Goal: Task Accomplishment & Management: Manage account settings

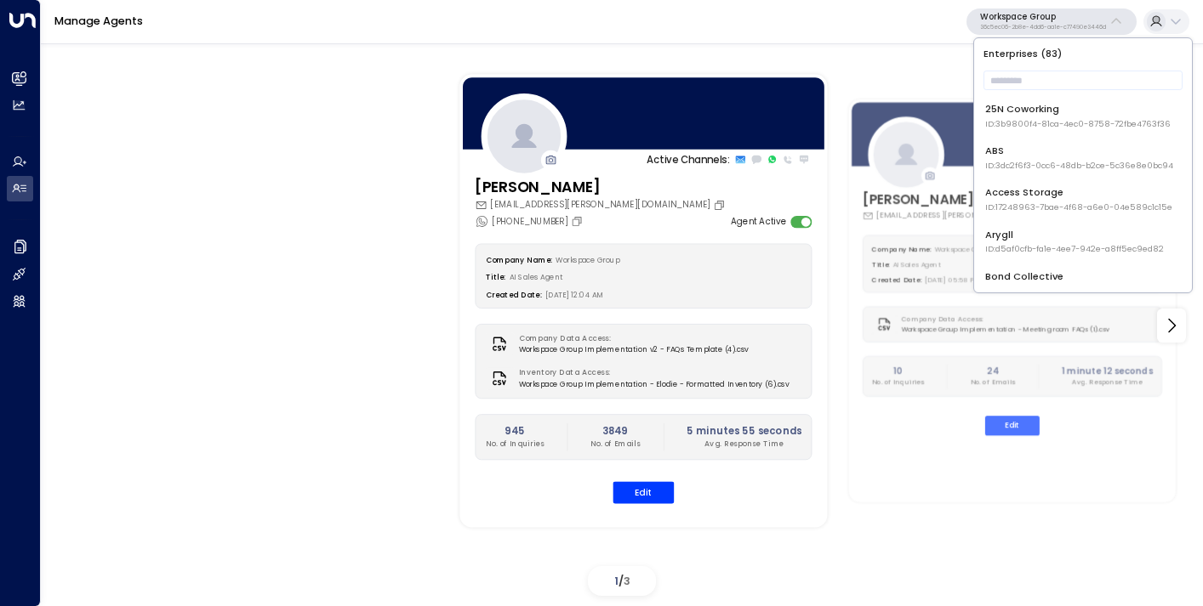
click at [1038, 92] on input "text" at bounding box center [1082, 80] width 199 height 28
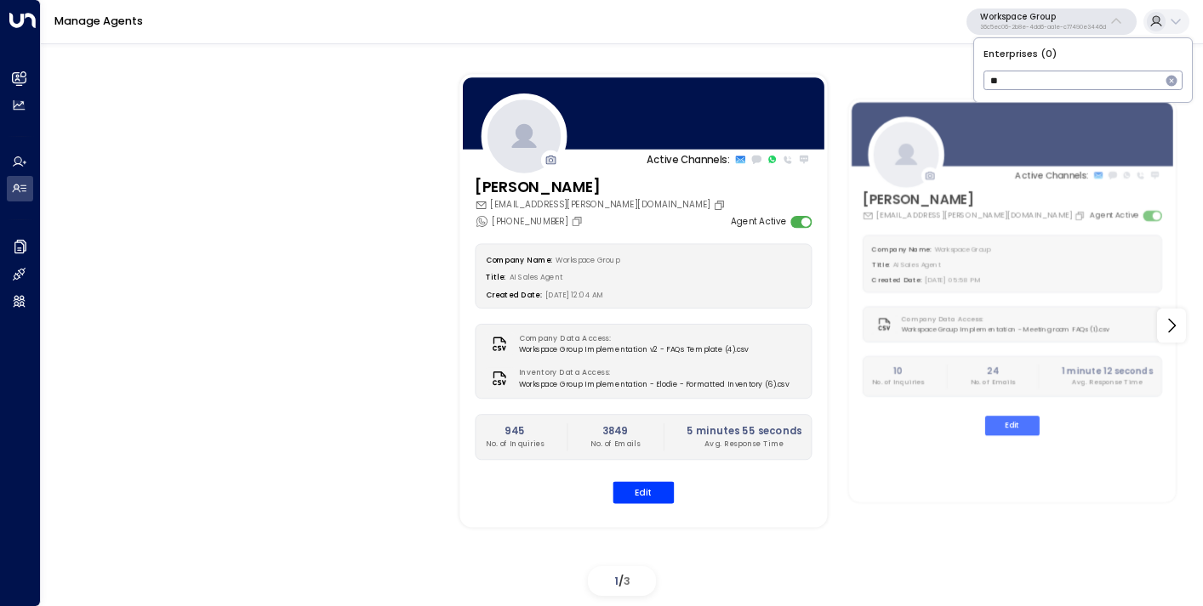
type input "*"
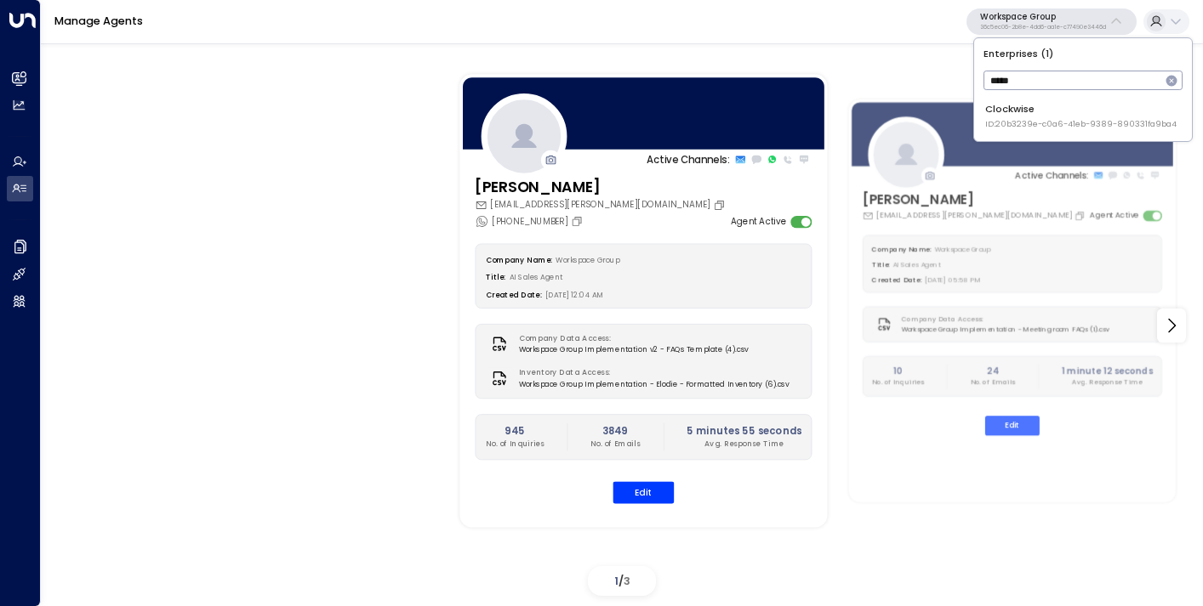
type input "*****"
click at [1060, 111] on div "Clockwise ID: 20b3239e-c0a6-41eb-9389-890331fa9ba4" at bounding box center [1080, 116] width 191 height 28
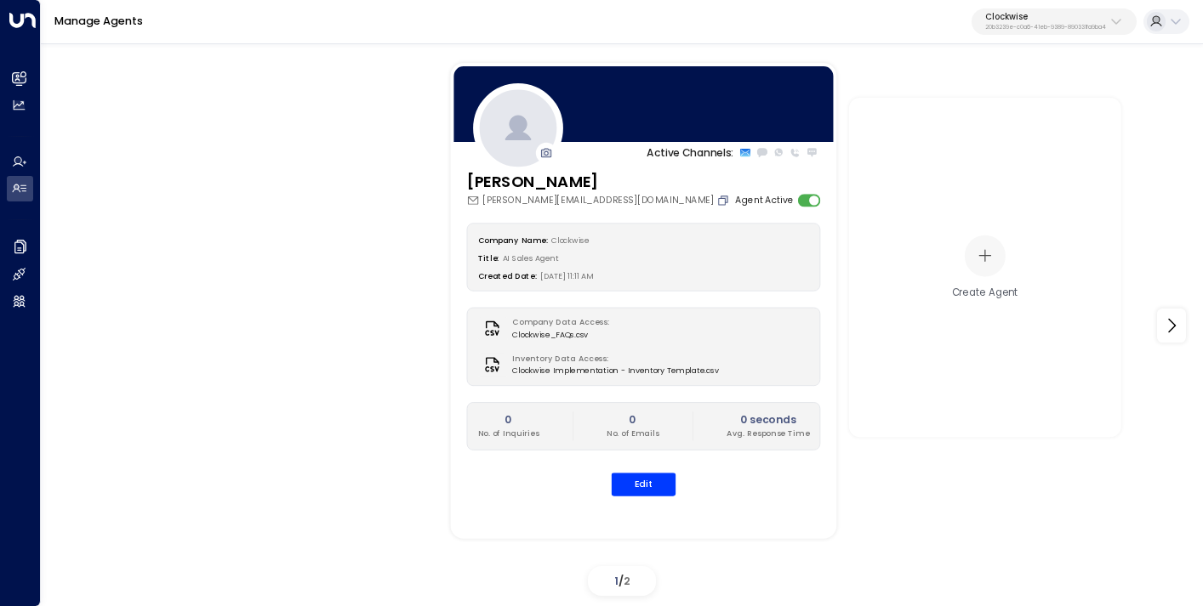
click at [721, 197] on icon "Copy" at bounding box center [724, 199] width 7 height 7
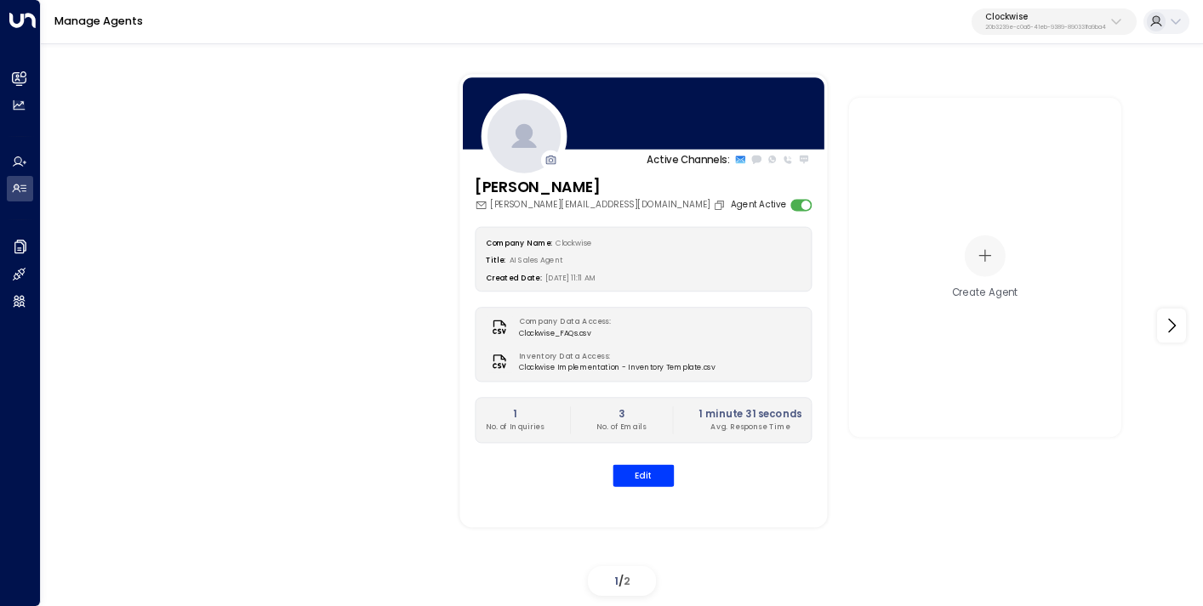
click at [1083, 34] on button "Clockwise 20b3239e-c0a6-41eb-9389-890331fa9ba4" at bounding box center [1053, 22] width 165 height 27
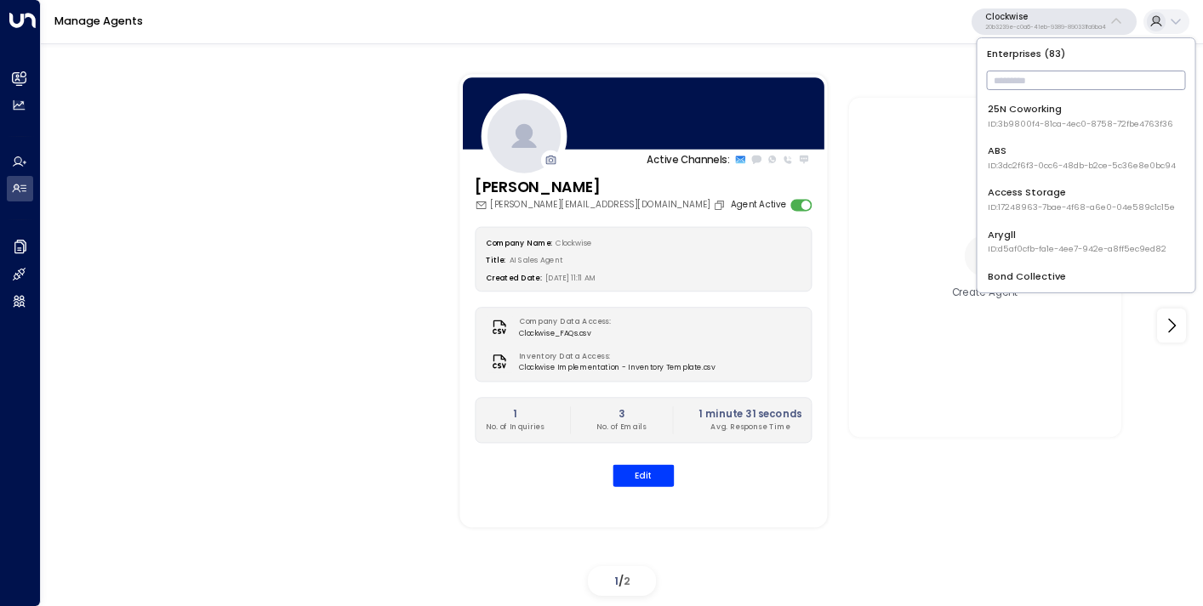
click at [1068, 79] on input "text" at bounding box center [1086, 80] width 199 height 28
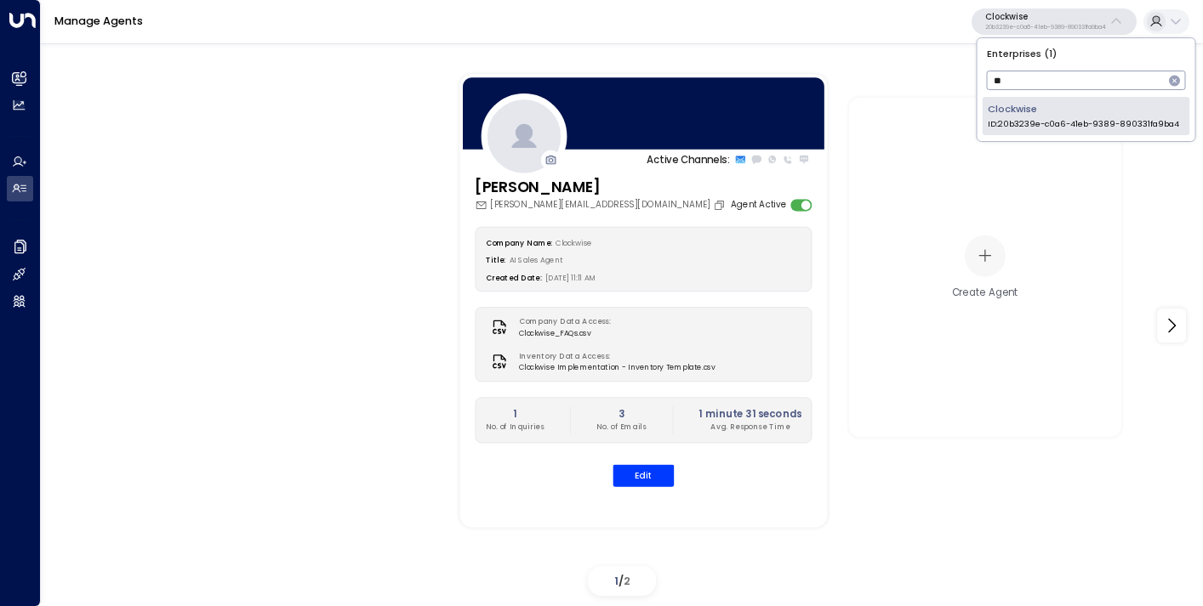
type input "*"
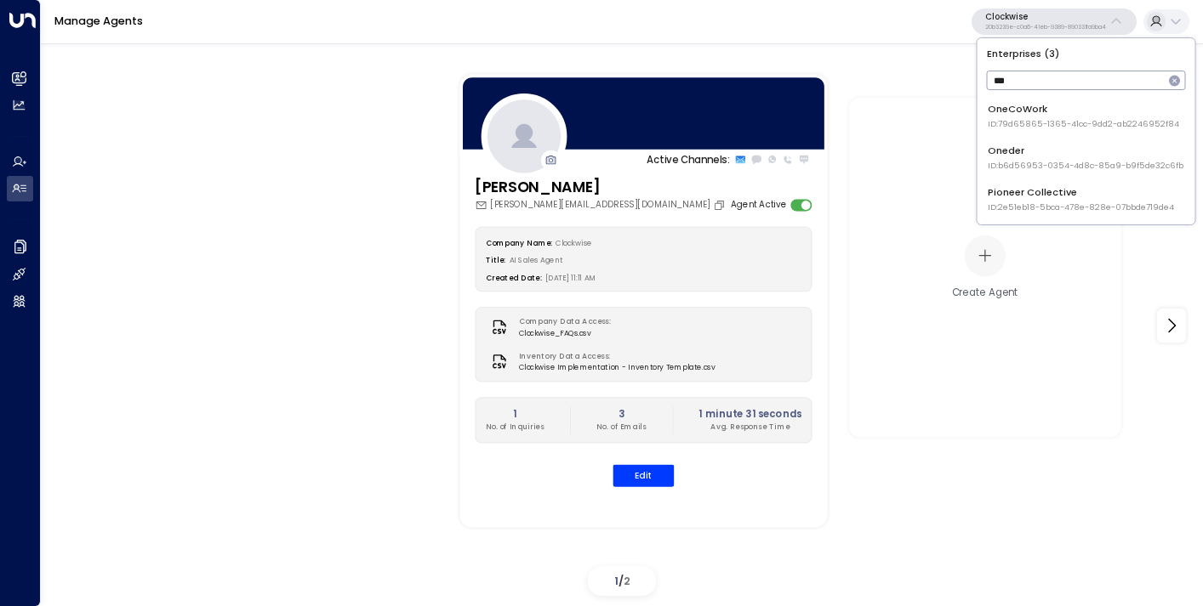
type input "***"
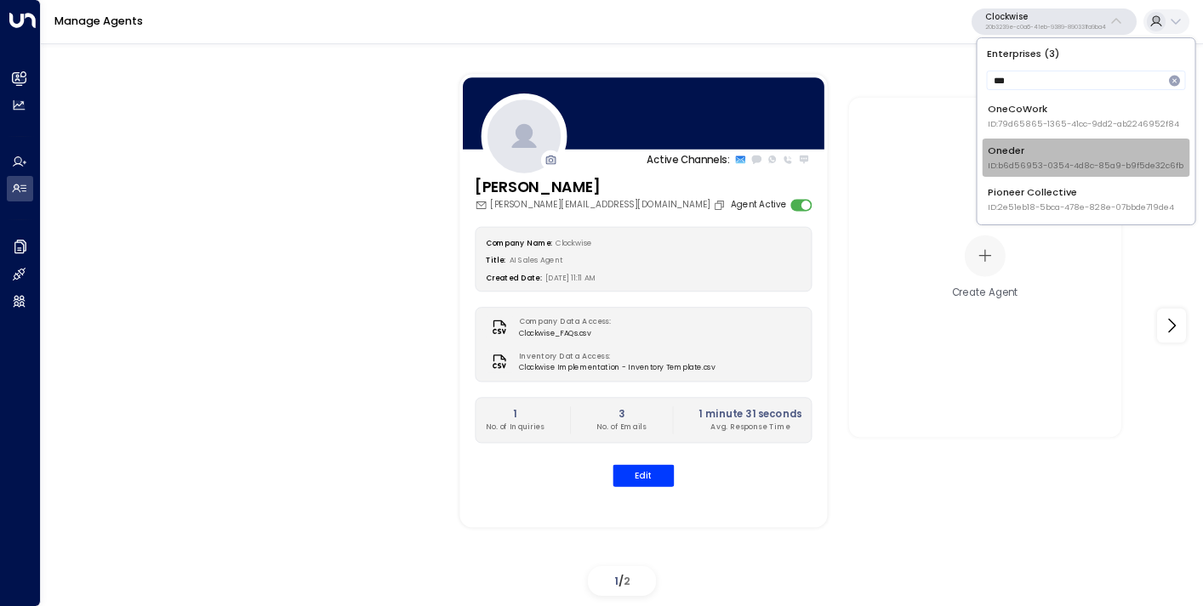
click at [1039, 150] on div "Oneder ID: b6d56953-0354-4d8c-85a9-b9f5de32c6fb" at bounding box center [1085, 158] width 196 height 28
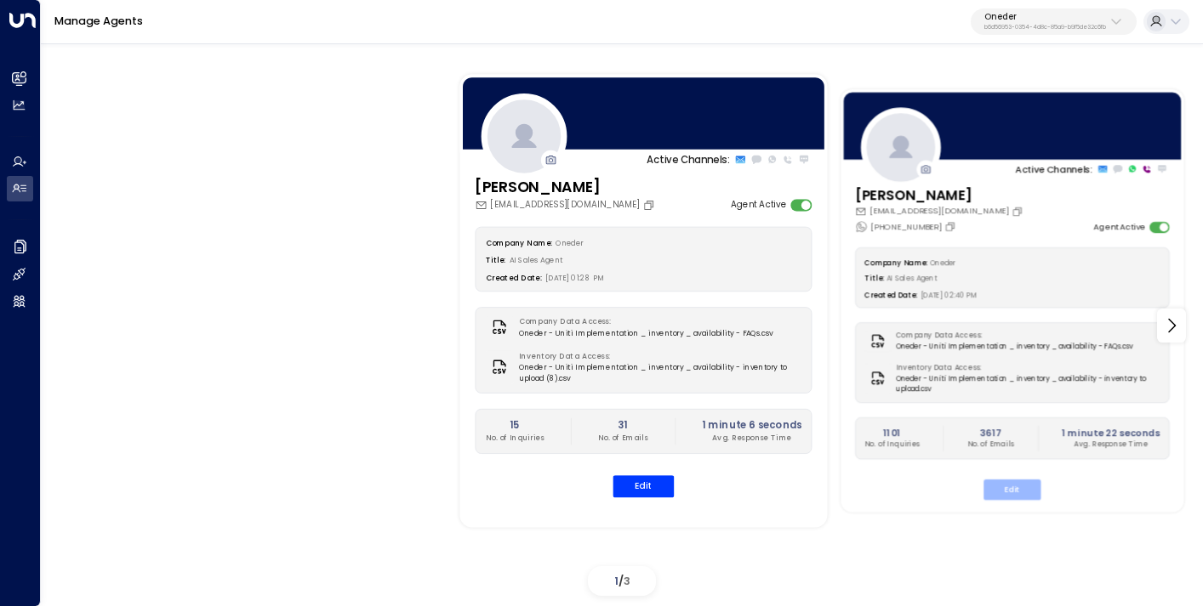
click at [1020, 481] on button "Edit" at bounding box center [1011, 490] width 57 height 20
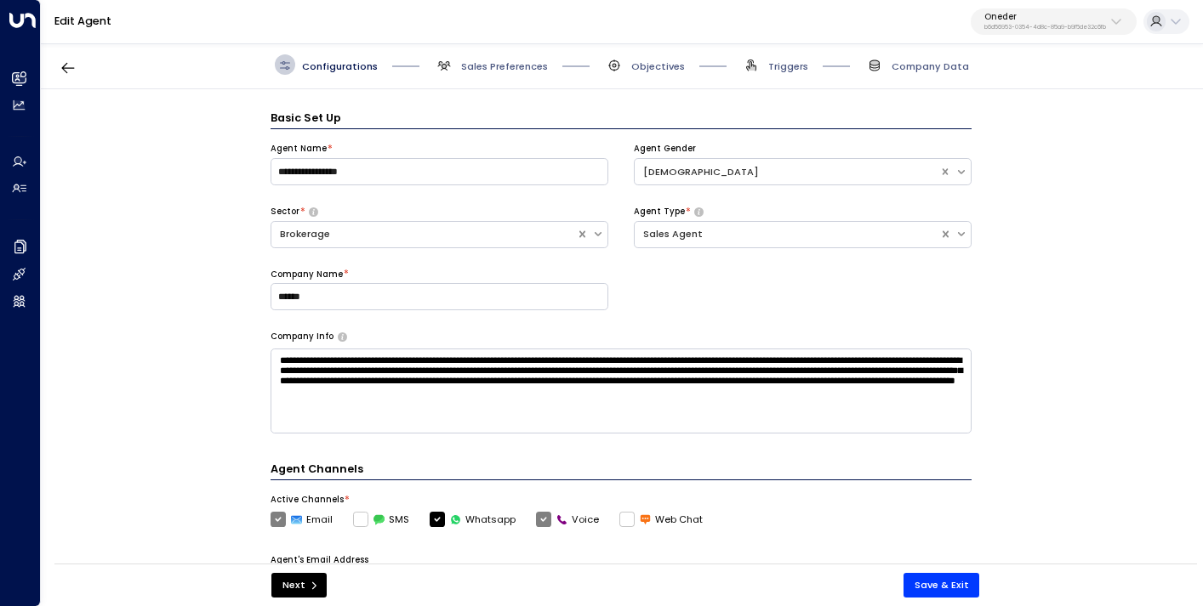
scroll to position [20, 0]
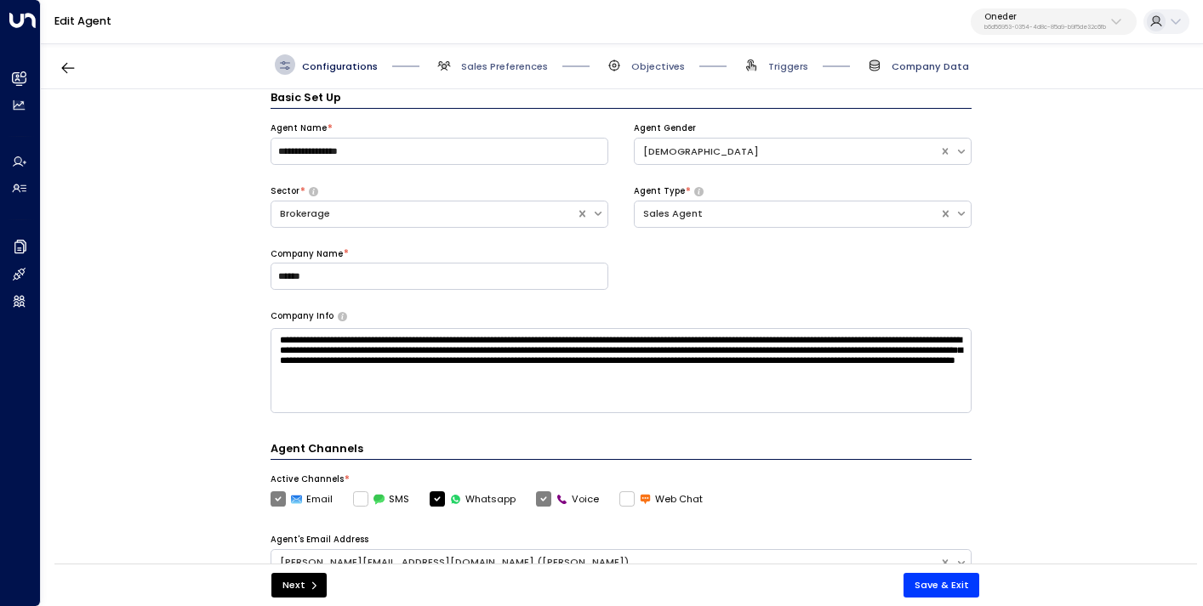
click at [914, 69] on span "Company Data" at bounding box center [929, 67] width 77 height 14
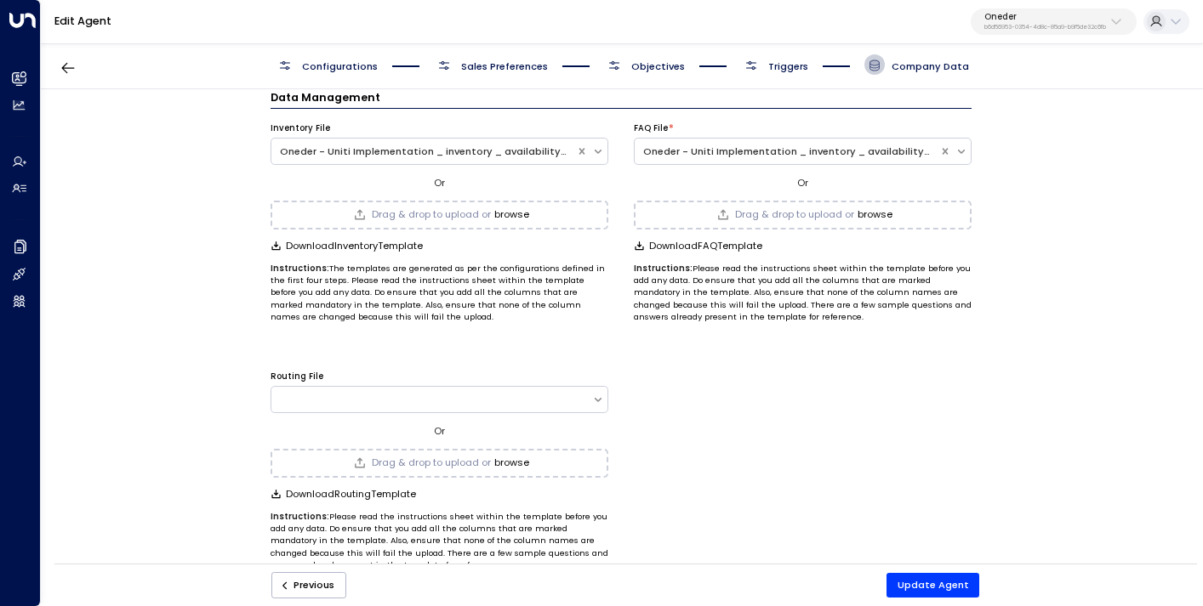
click at [510, 213] on button "browse" at bounding box center [511, 214] width 35 height 11
click at [925, 586] on button "Update Agent" at bounding box center [933, 585] width 94 height 25
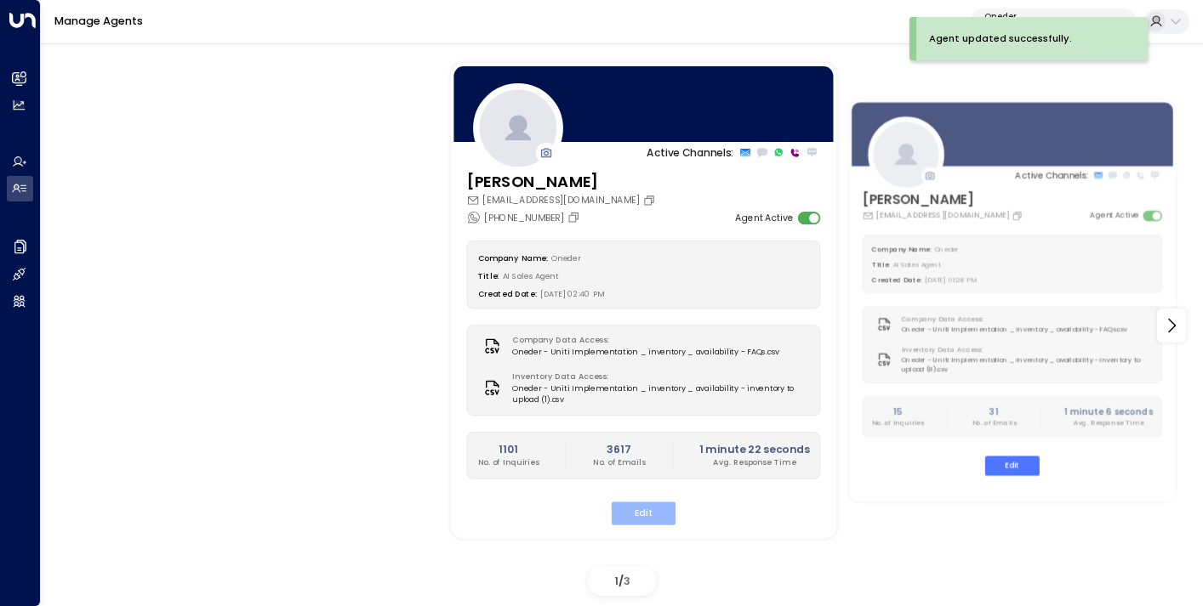
click at [651, 519] on button "Edit" at bounding box center [643, 513] width 65 height 23
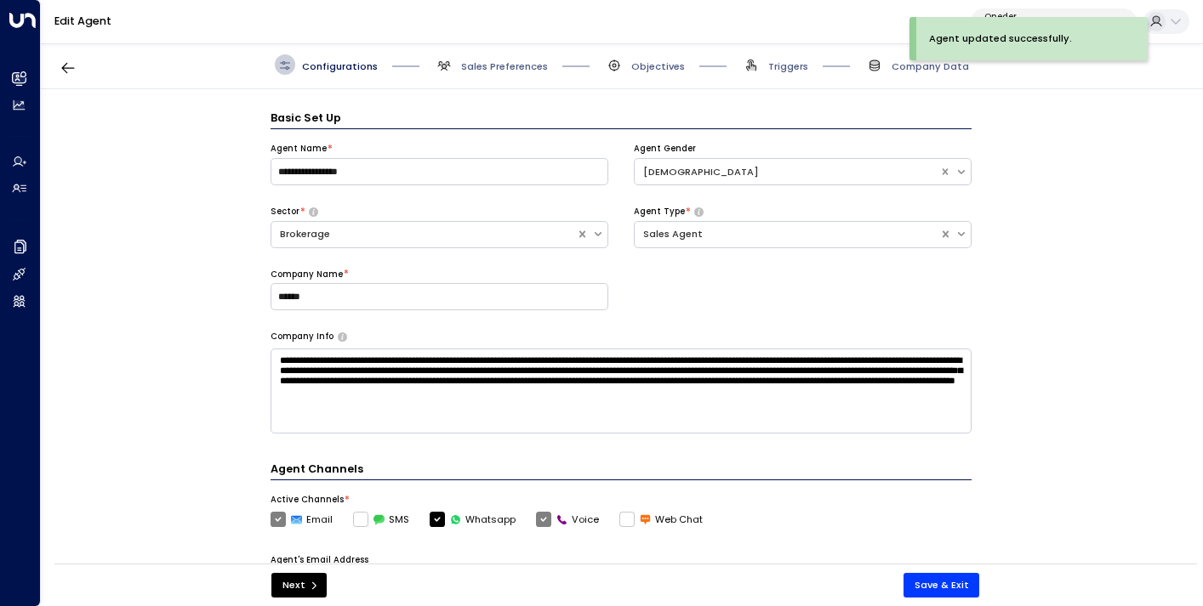
scroll to position [20, 0]
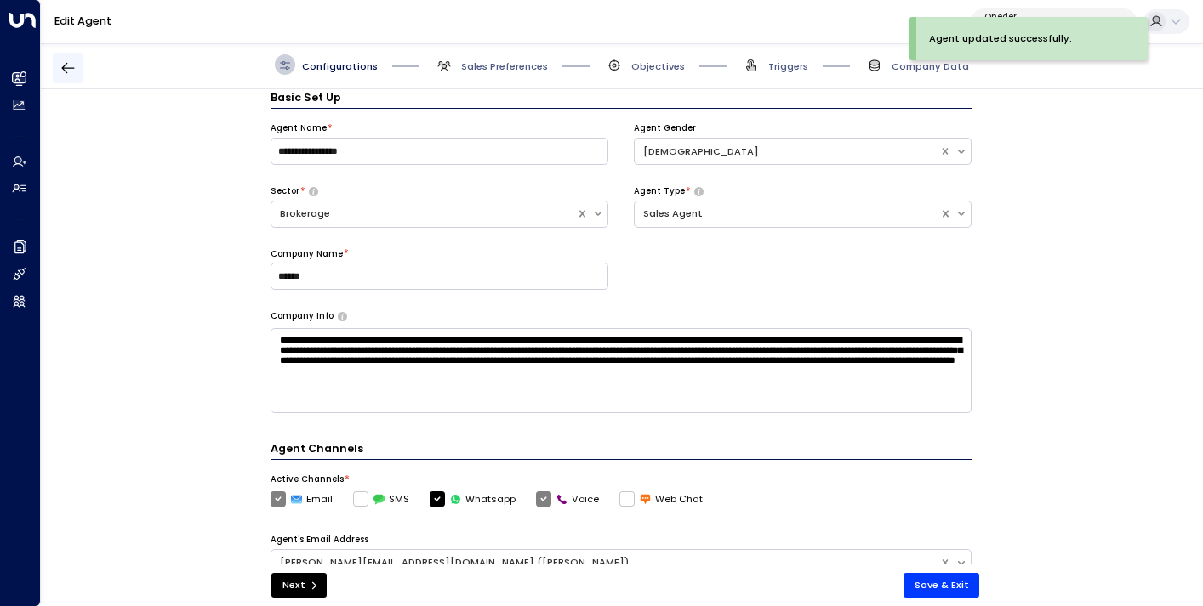
click at [71, 67] on icon "button" at bounding box center [67, 68] width 13 height 11
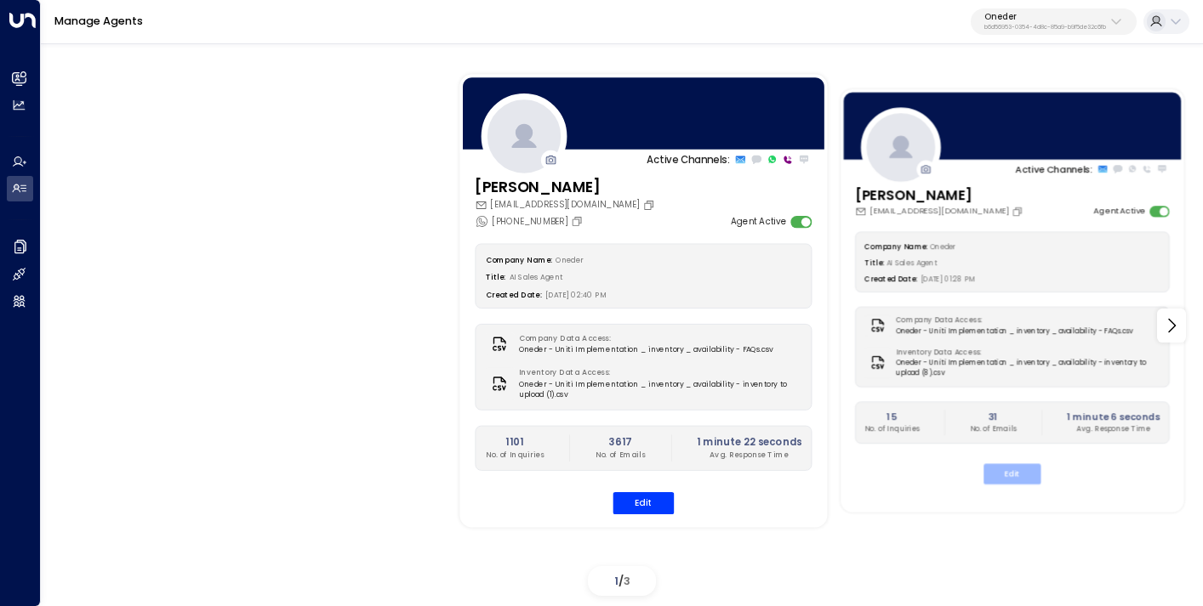
click at [1025, 473] on button "Edit" at bounding box center [1011, 473] width 57 height 20
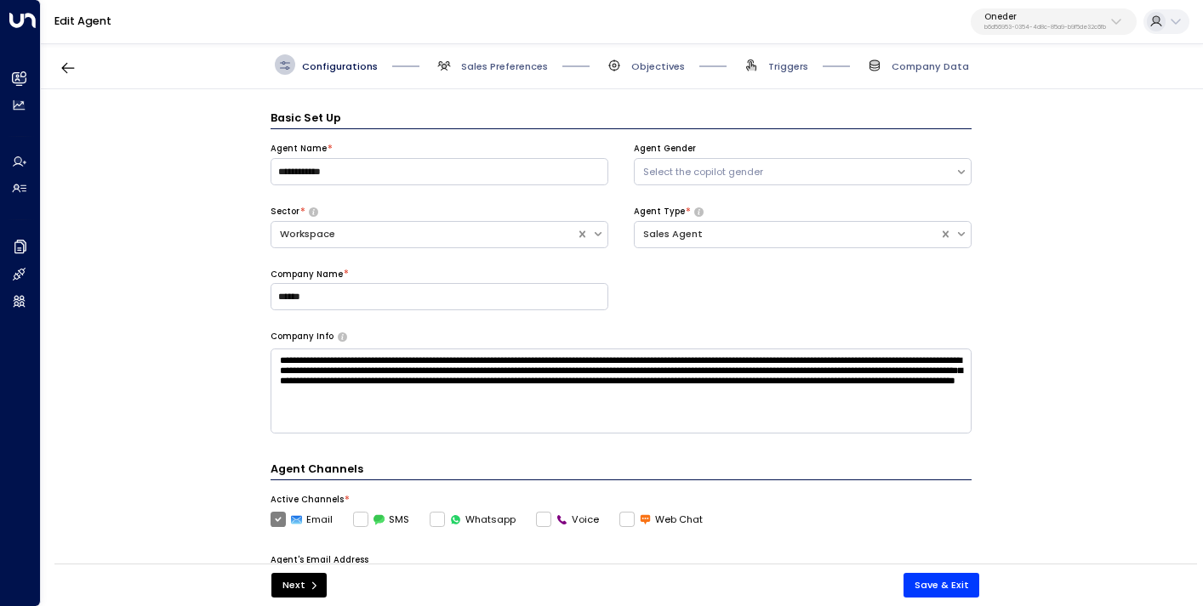
scroll to position [20, 0]
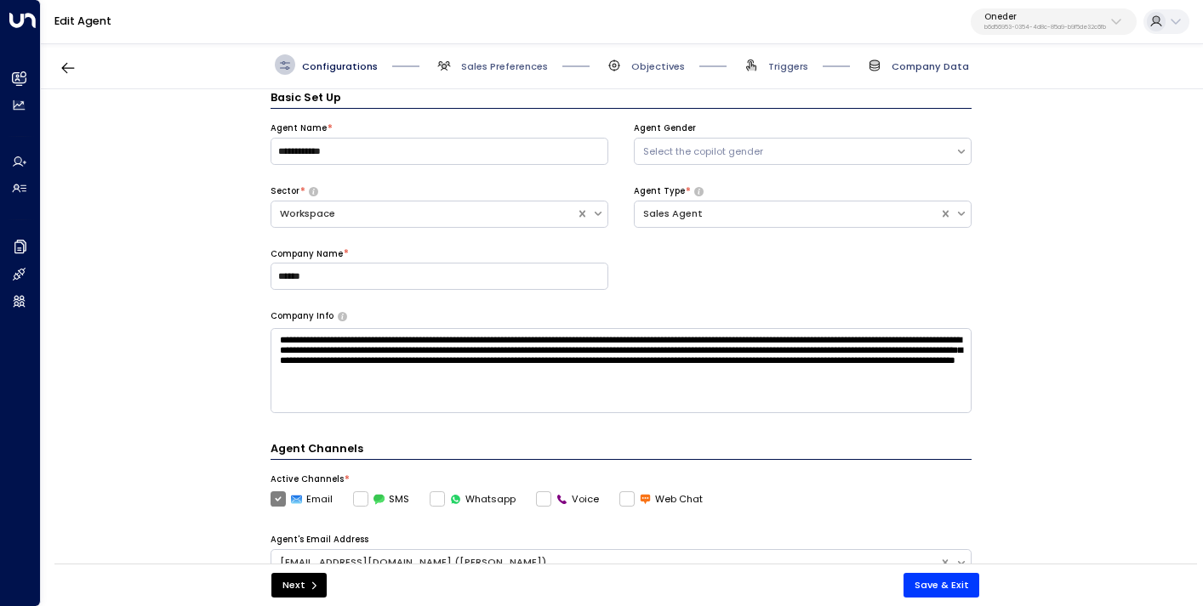
click at [899, 68] on span "Company Data" at bounding box center [929, 67] width 77 height 14
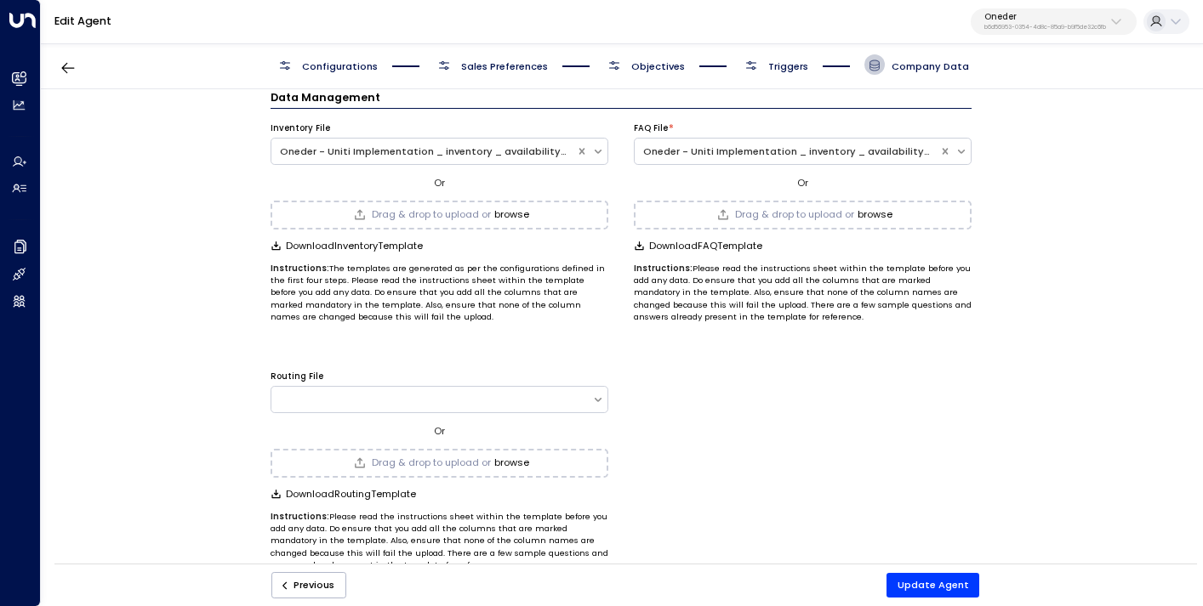
click at [522, 211] on button "browse" at bounding box center [511, 214] width 35 height 11
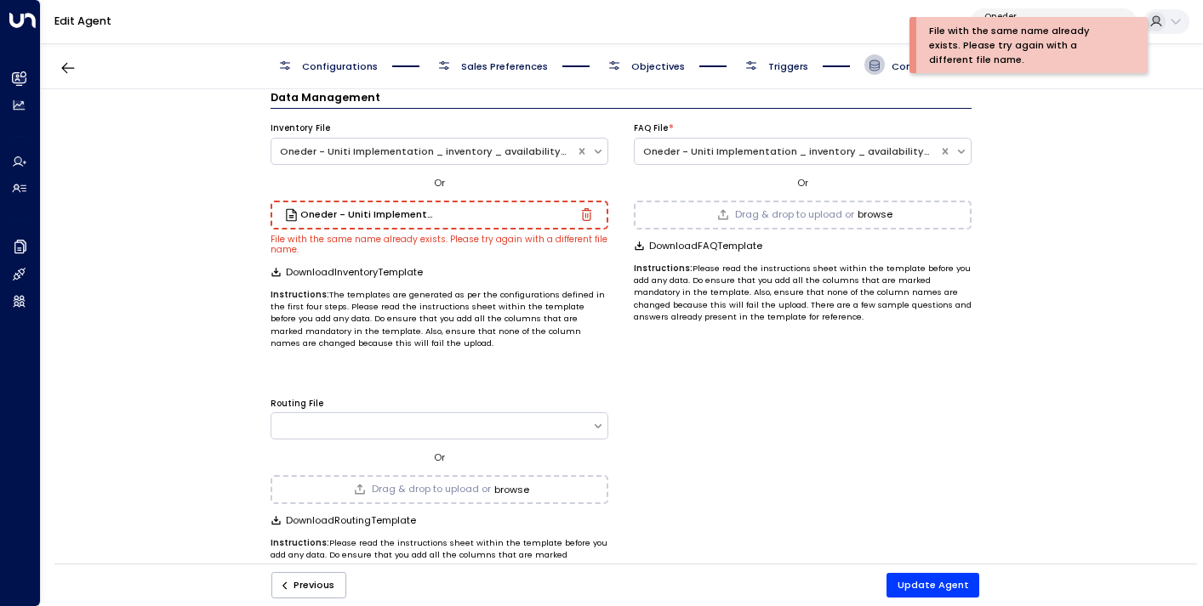
click at [584, 215] on icon "button" at bounding box center [586, 214] width 13 height 13
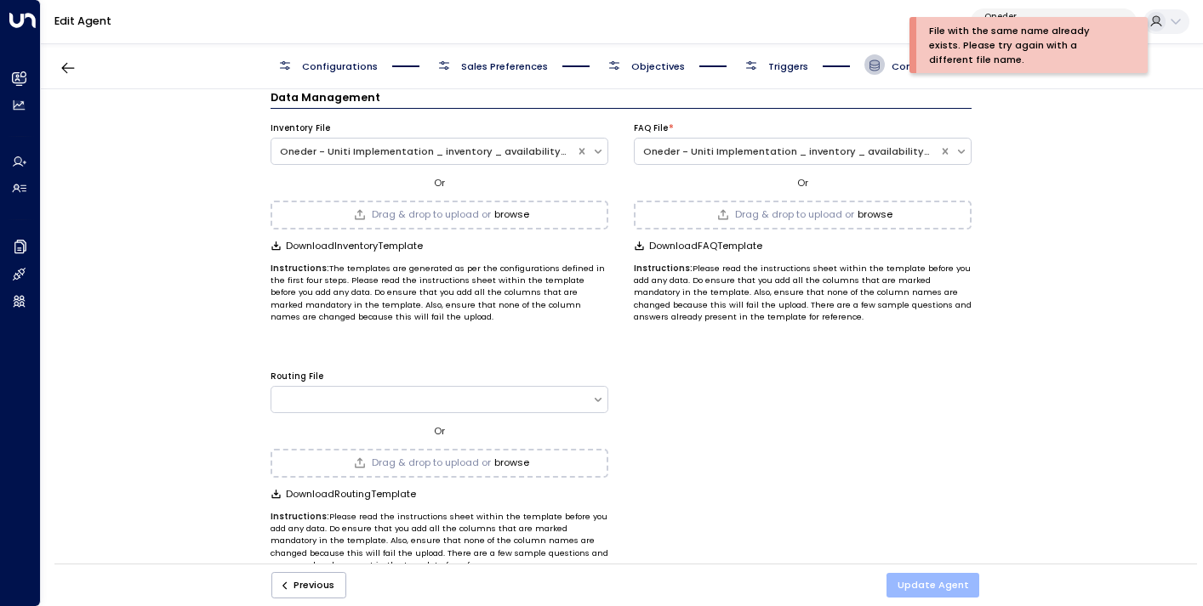
click at [908, 592] on button "Update Agent" at bounding box center [933, 585] width 94 height 25
